Goal: Find specific page/section: Find specific page/section

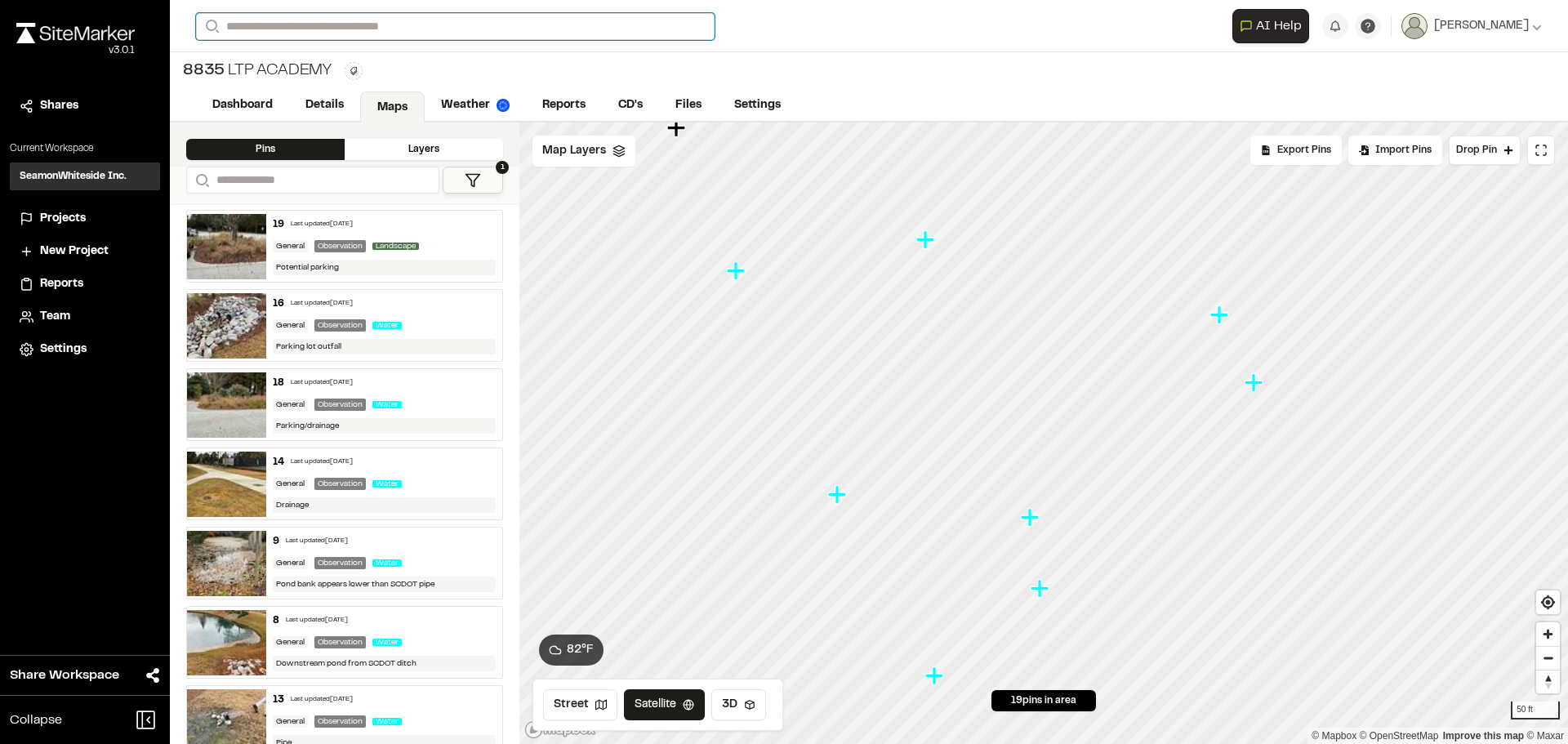
click at [232, 35] on input "Search" at bounding box center [455, 25] width 519 height 26
type input "*****"
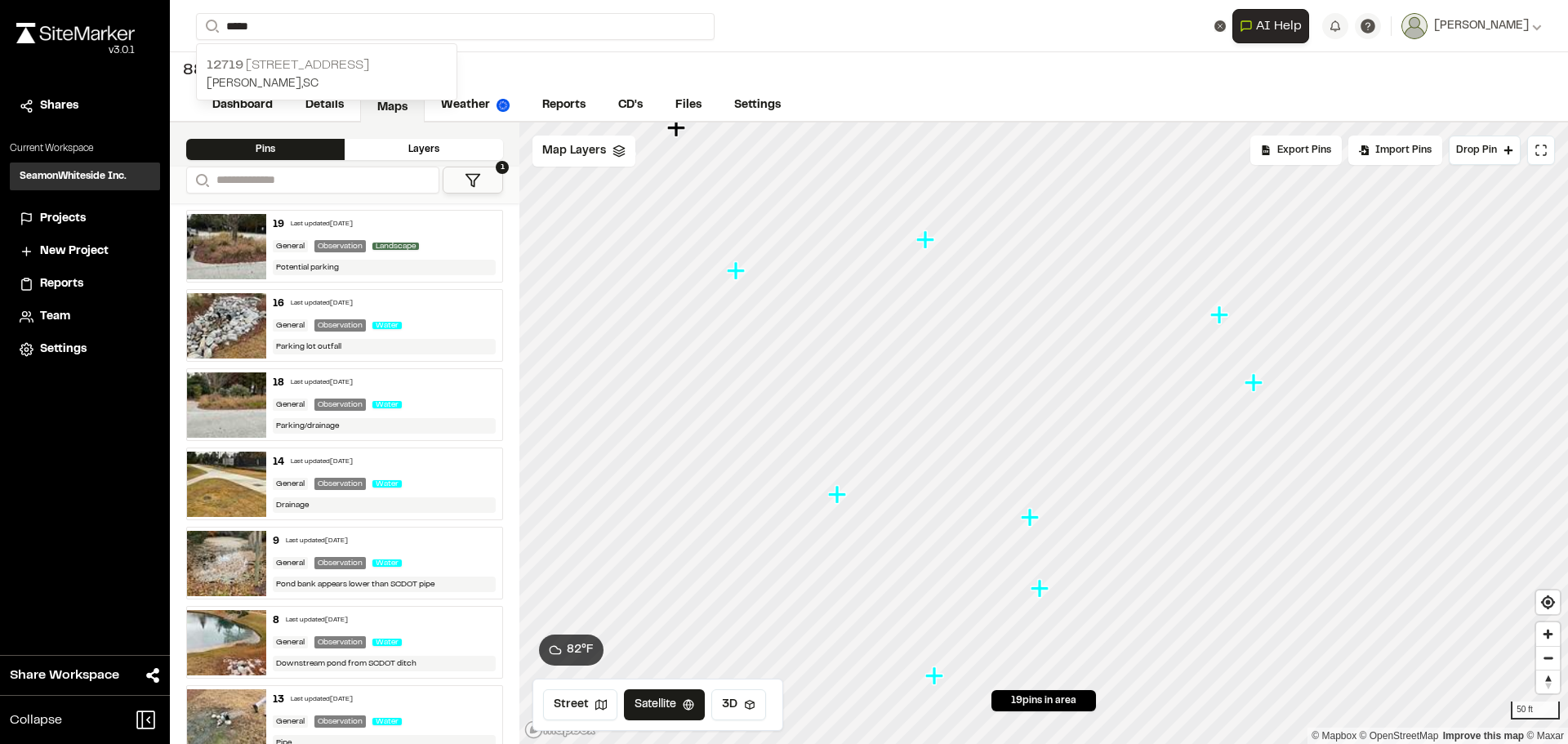
click at [272, 61] on p "12719 [STREET_ADDRESS]" at bounding box center [327, 66] width 240 height 20
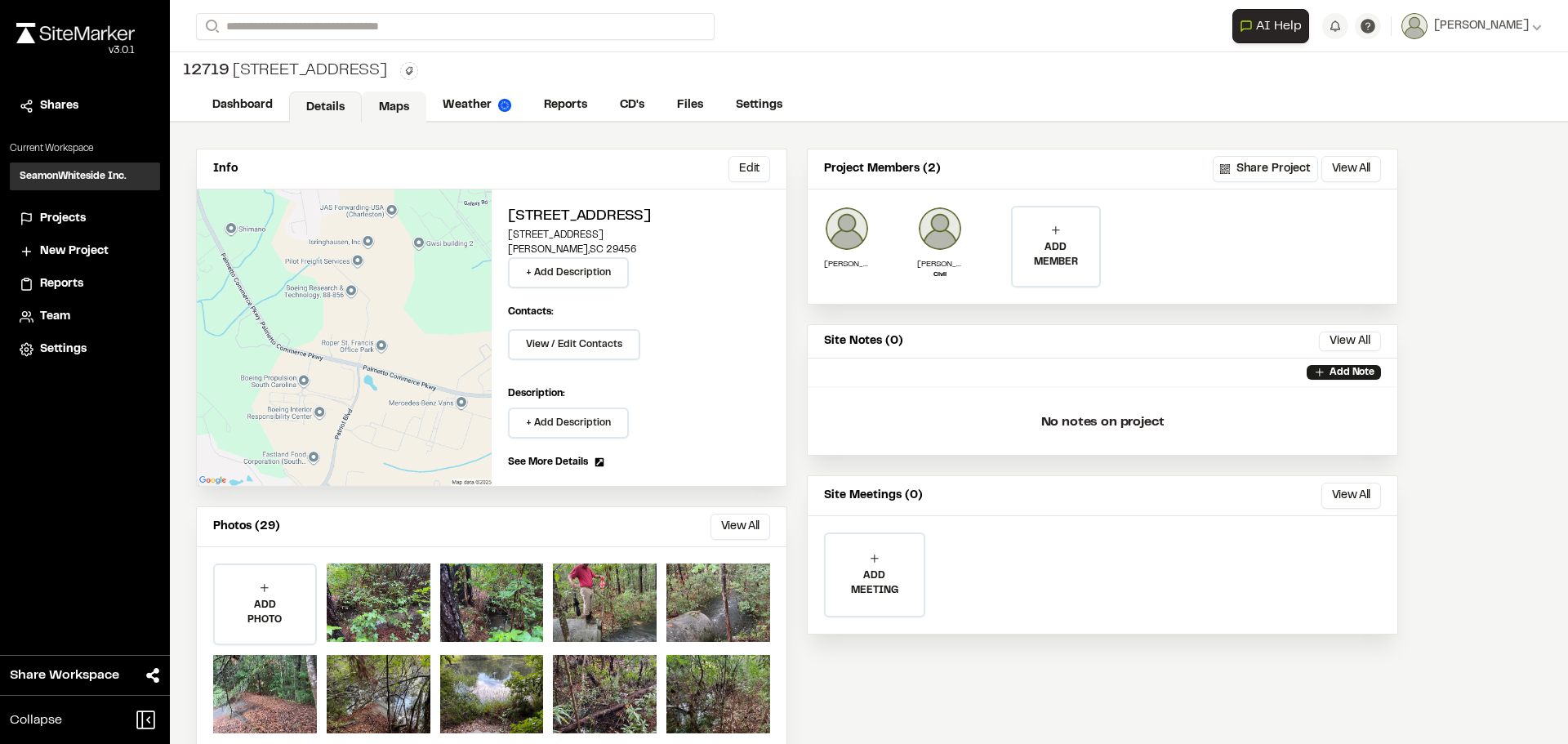
click at [389, 100] on link "Maps" at bounding box center [394, 107] width 65 height 31
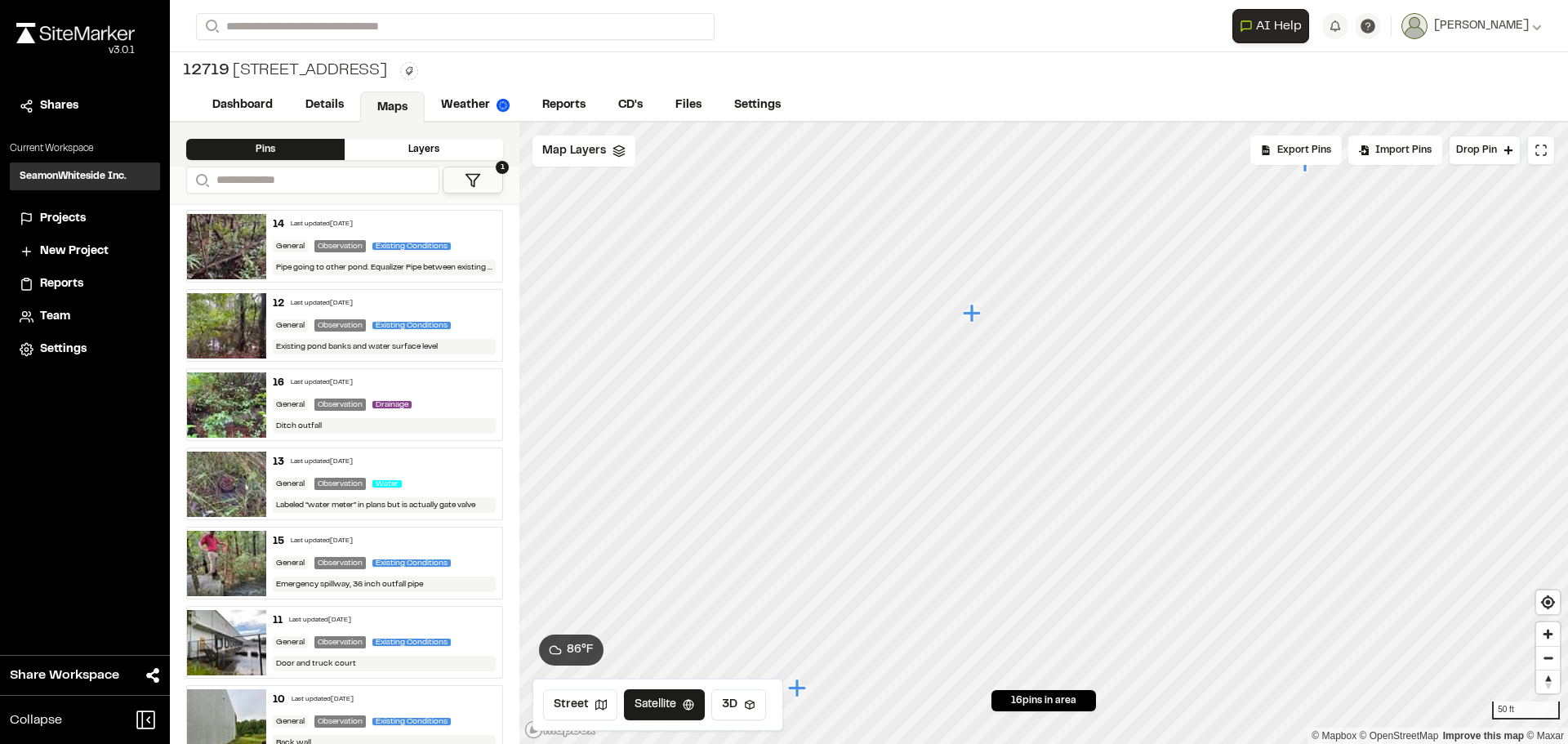
click at [978, 320] on icon "Map marker" at bounding box center [974, 314] width 22 height 22
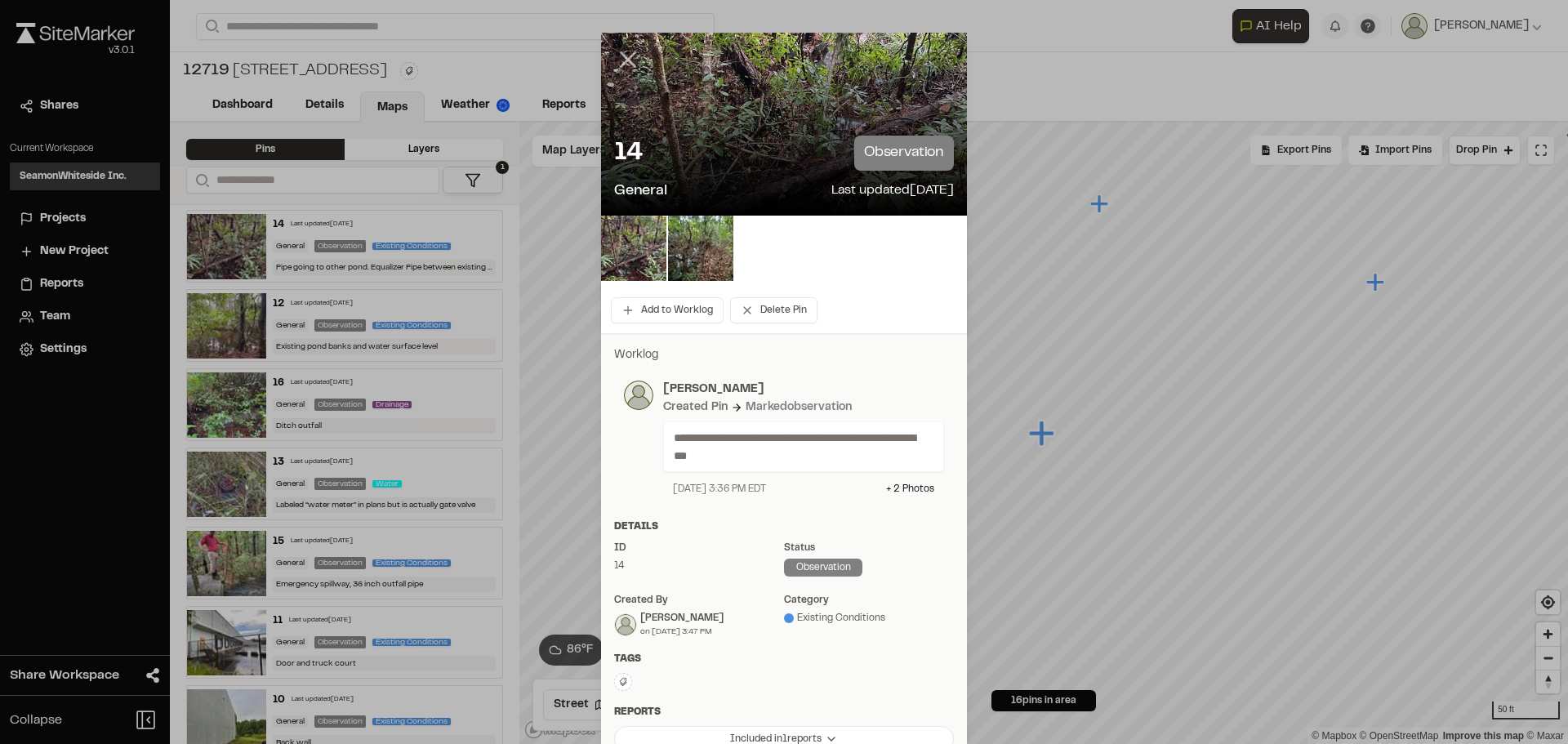
click at [629, 58] on icon at bounding box center [628, 60] width 27 height 27
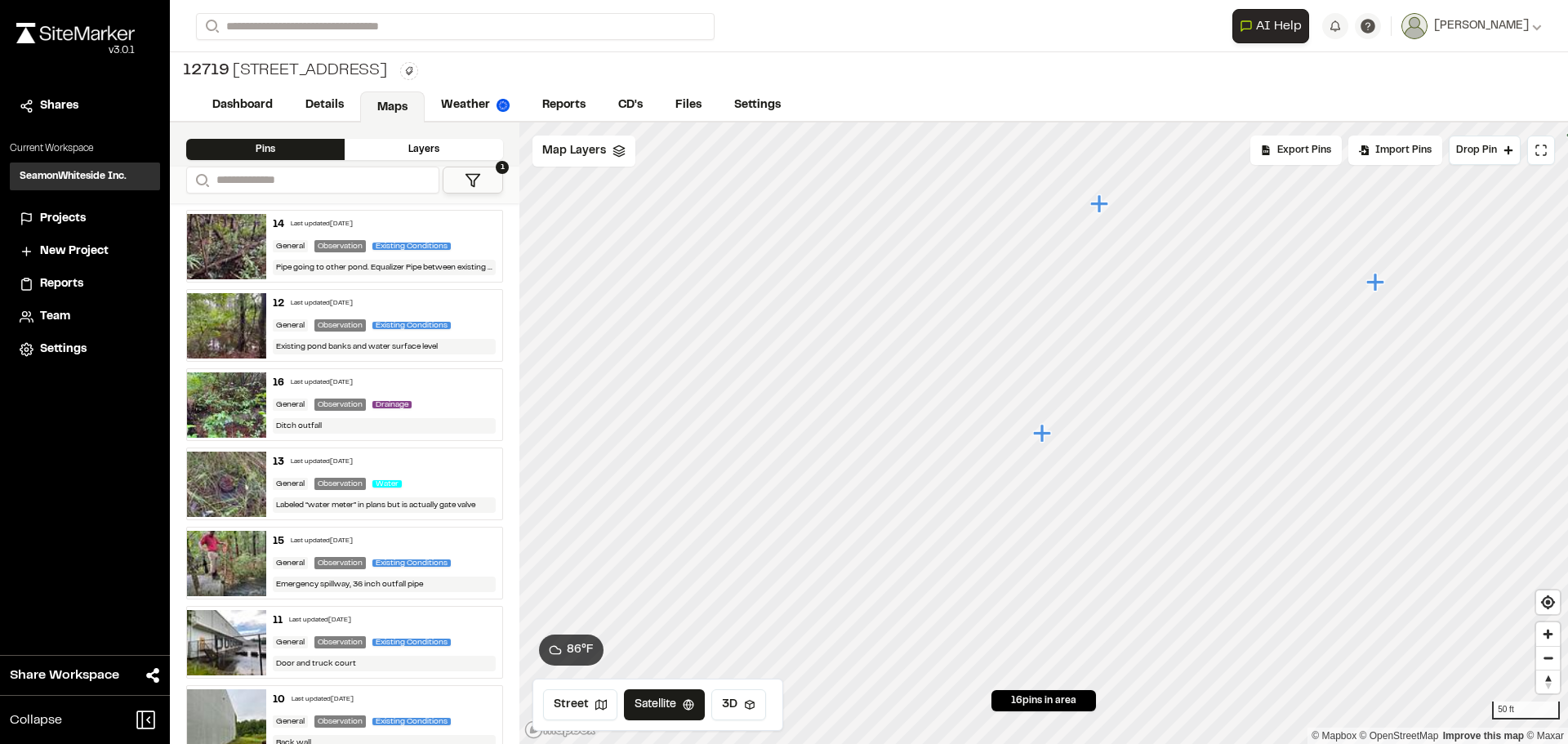
click at [1037, 433] on icon "Map marker" at bounding box center [1042, 432] width 18 height 18
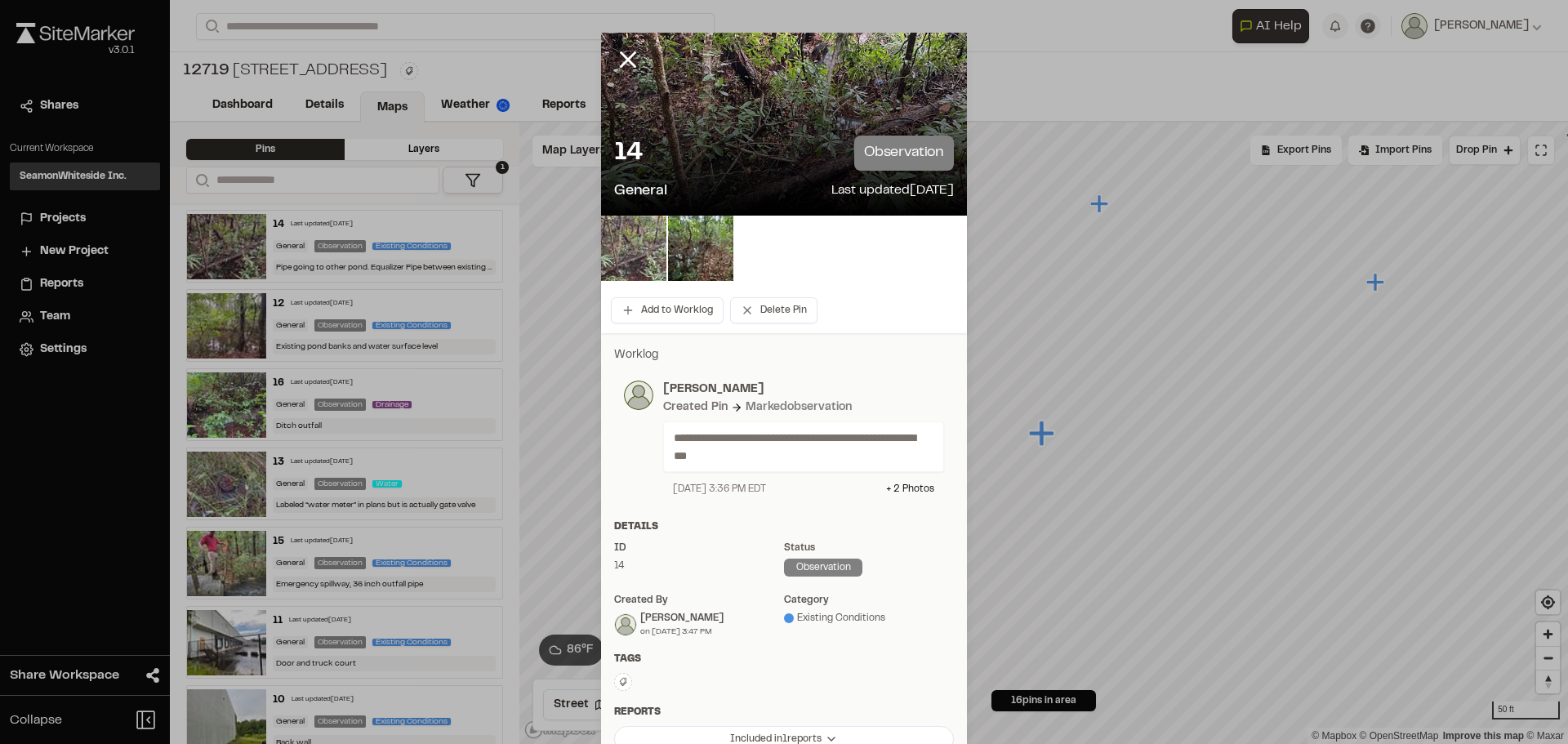
click at [643, 241] on img at bounding box center [633, 248] width 66 height 66
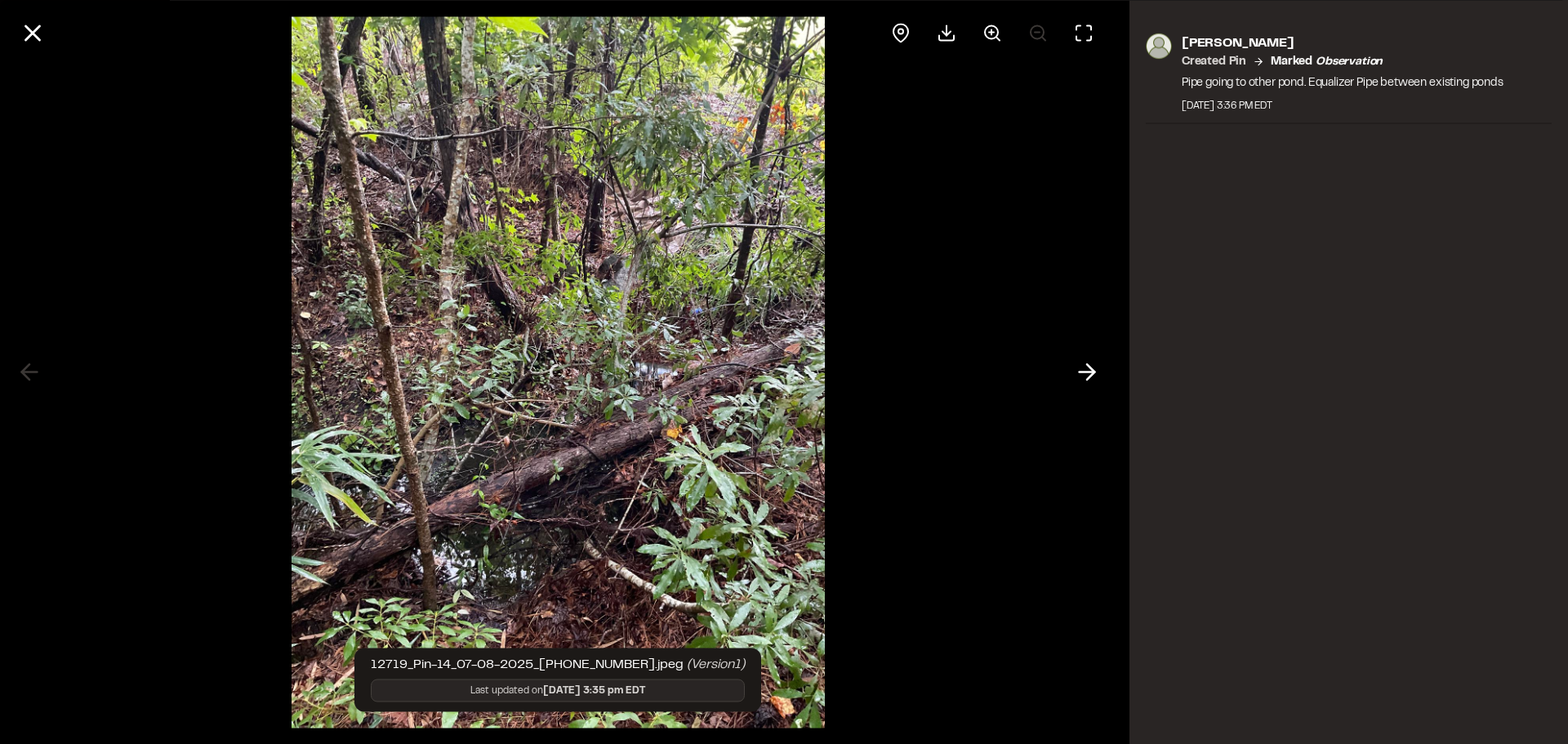
click at [687, 251] on div at bounding box center [558, 372] width 533 height 744
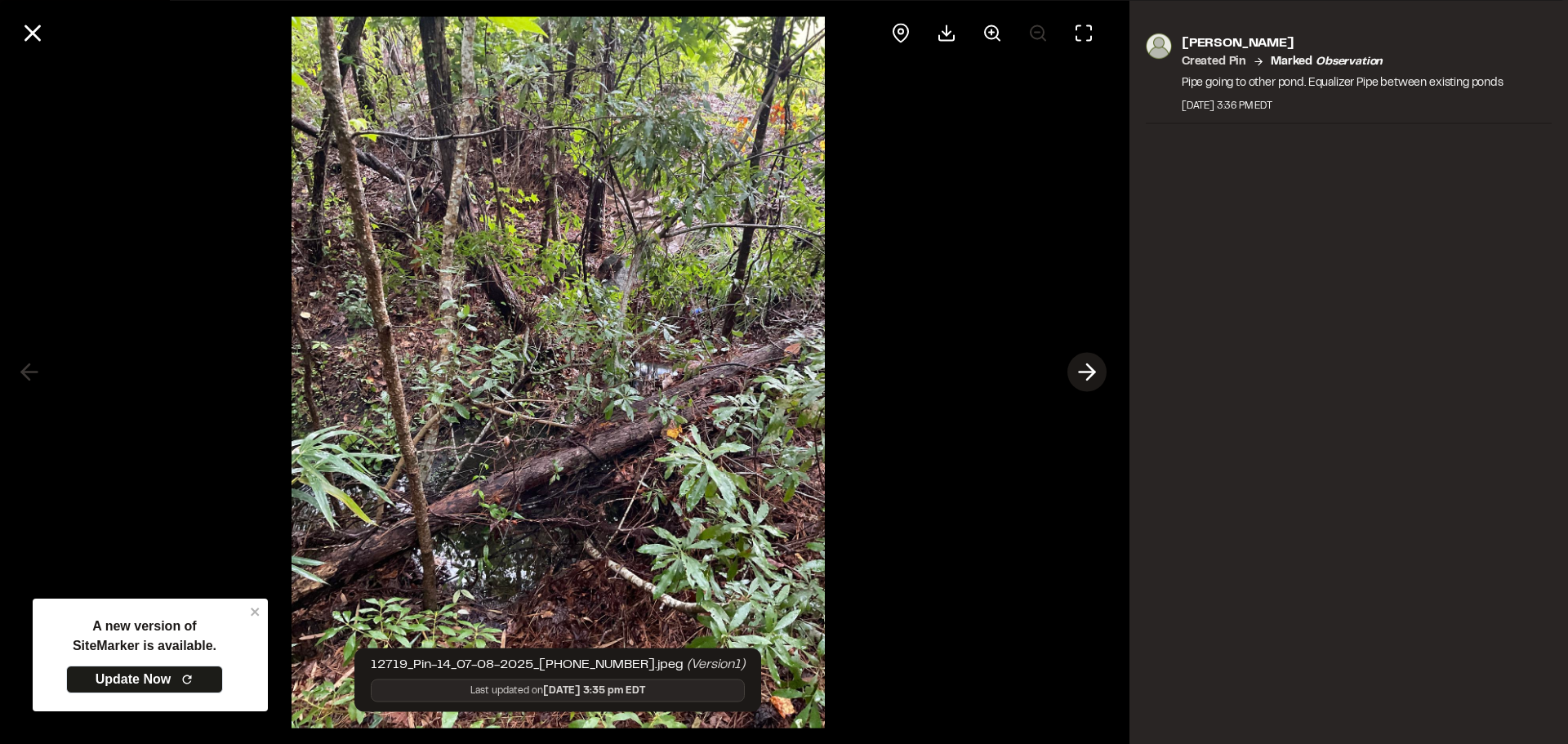
click at [1095, 374] on icon at bounding box center [1087, 372] width 26 height 27
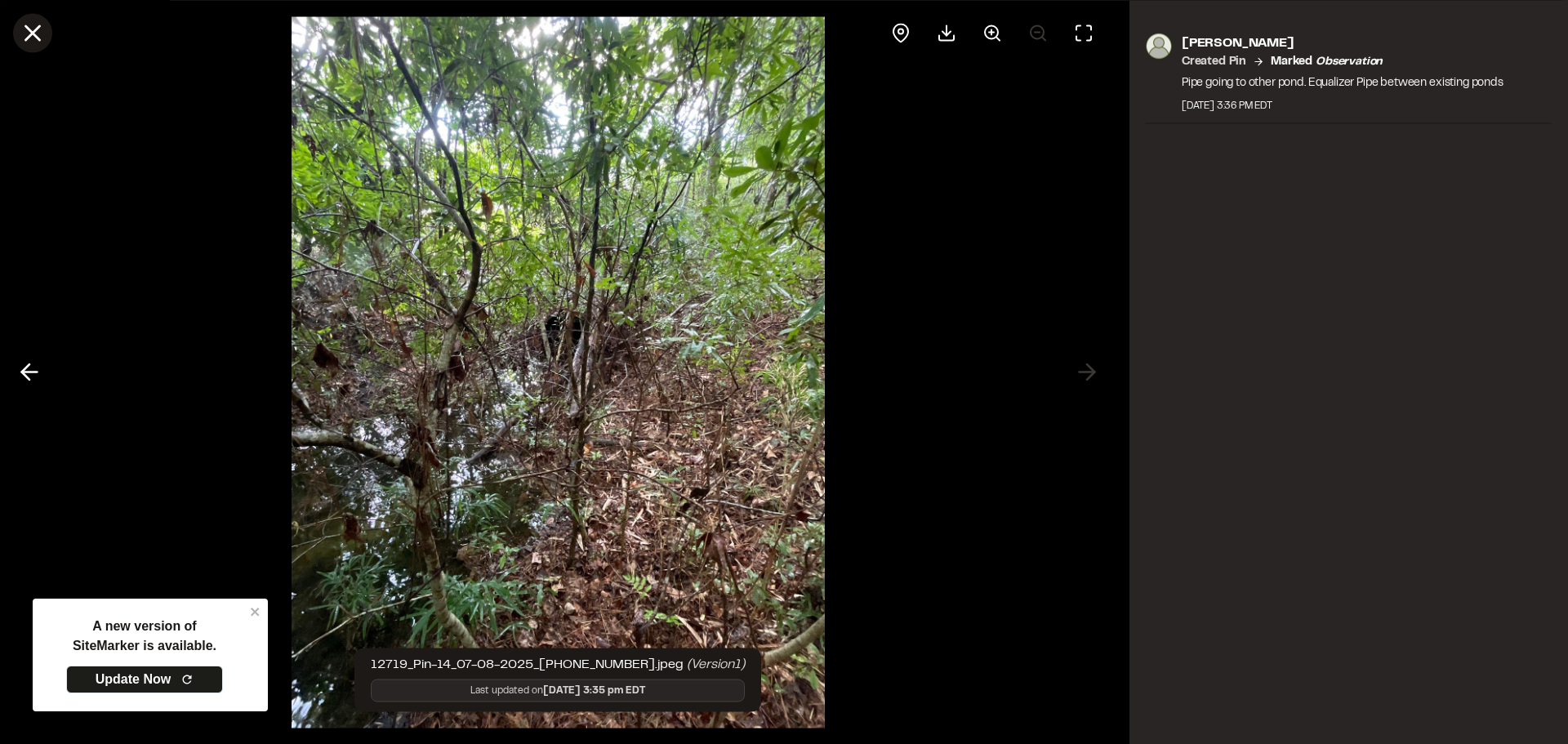
click at [41, 35] on icon at bounding box center [32, 32] width 27 height 27
